Goal: Information Seeking & Learning: Learn about a topic

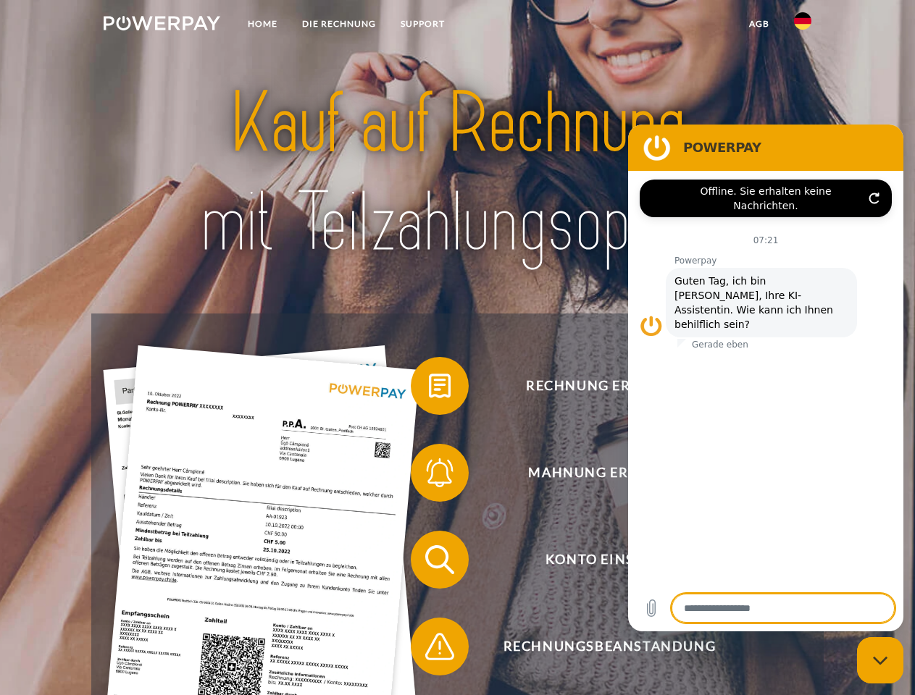
click at [162, 25] on img at bounding box center [162, 23] width 117 height 14
click at [803, 25] on img at bounding box center [802, 20] width 17 height 17
click at [759, 24] on link "agb" at bounding box center [759, 24] width 45 height 26
click at [429, 389] on span at bounding box center [418, 386] width 72 height 72
click at [429, 476] on span at bounding box center [418, 473] width 72 height 72
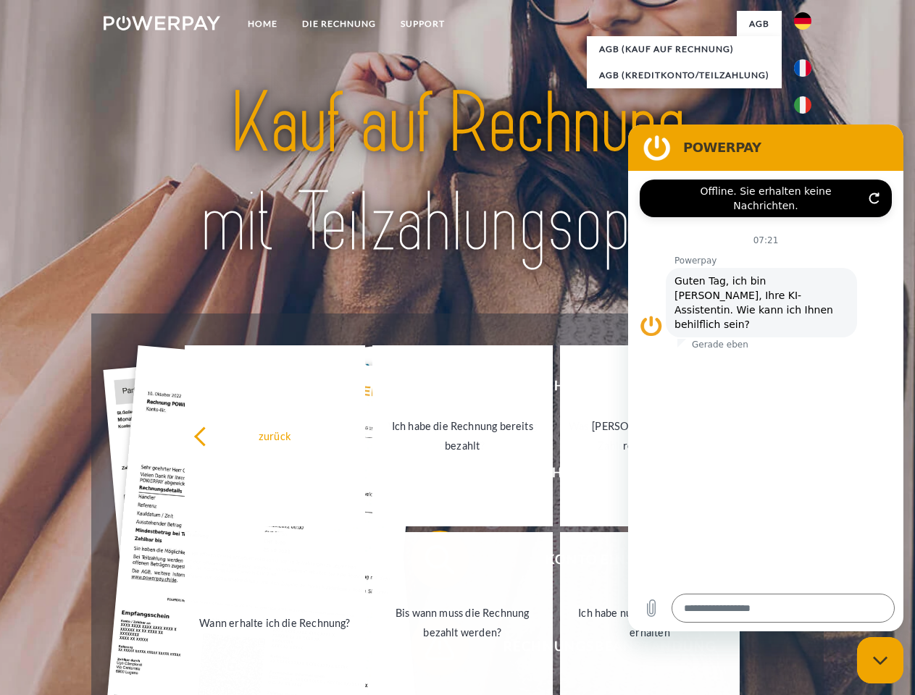
click at [429, 563] on link "Bis wann muss die Rechnung bezahlt werden?" at bounding box center [462, 622] width 180 height 181
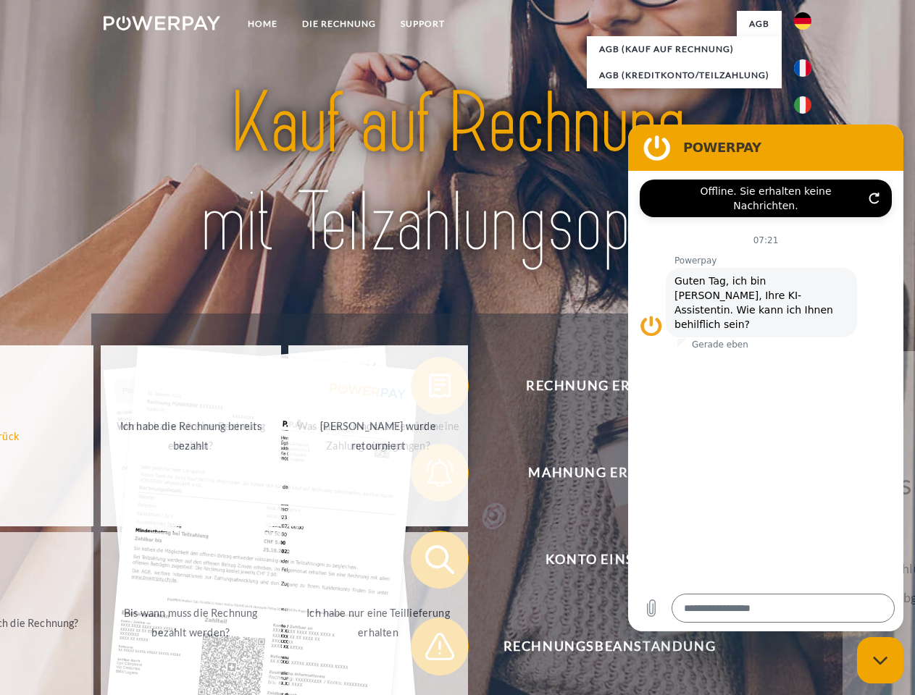
click at [429, 650] on div "zurück Warum habe ich eine Rechnung erhalten? Was habe ich noch offen, ist mein…" at bounding box center [191, 530] width 585 height 374
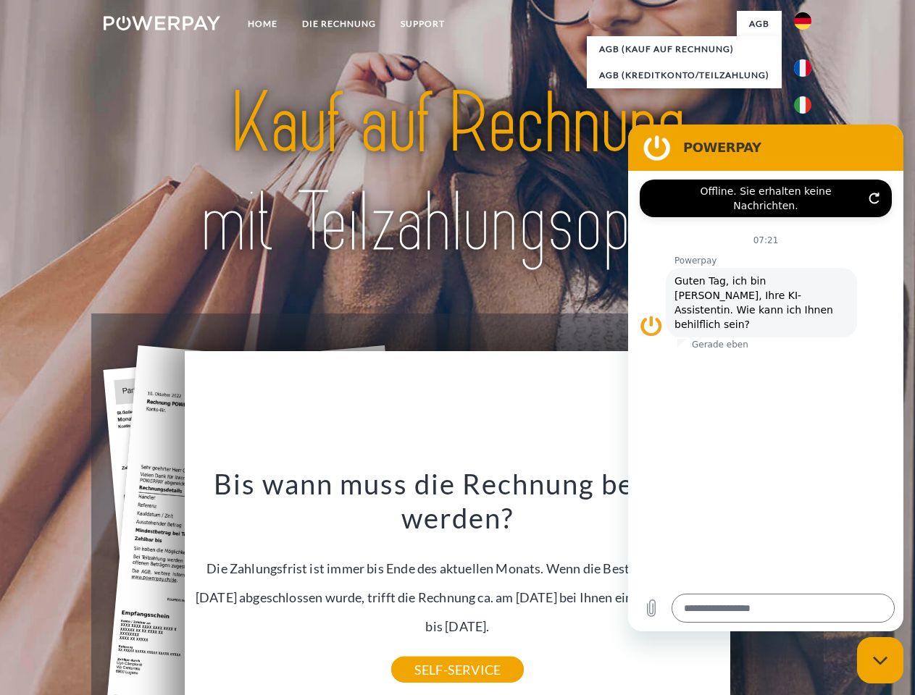
click at [880, 661] on icon "Messaging-Fenster schließen" at bounding box center [880, 660] width 15 height 9
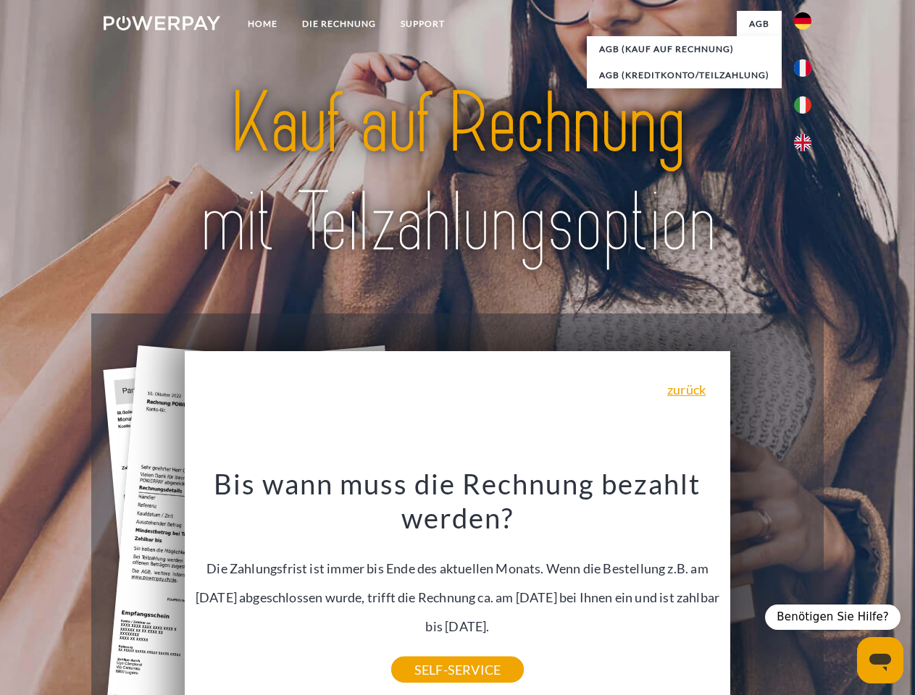
type textarea "*"
